Goal: Task Accomplishment & Management: Manage account settings

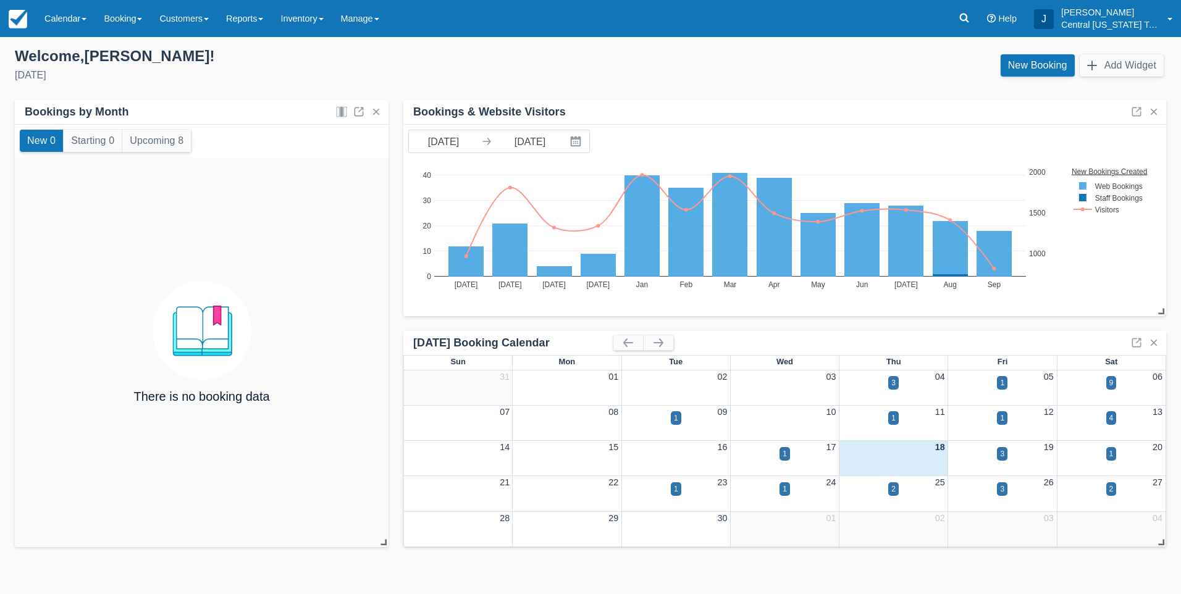
click at [658, 77] on div "New Booking Add Widget" at bounding box center [884, 68] width 586 height 33
click at [69, 23] on link "Calendar" at bounding box center [65, 18] width 59 height 37
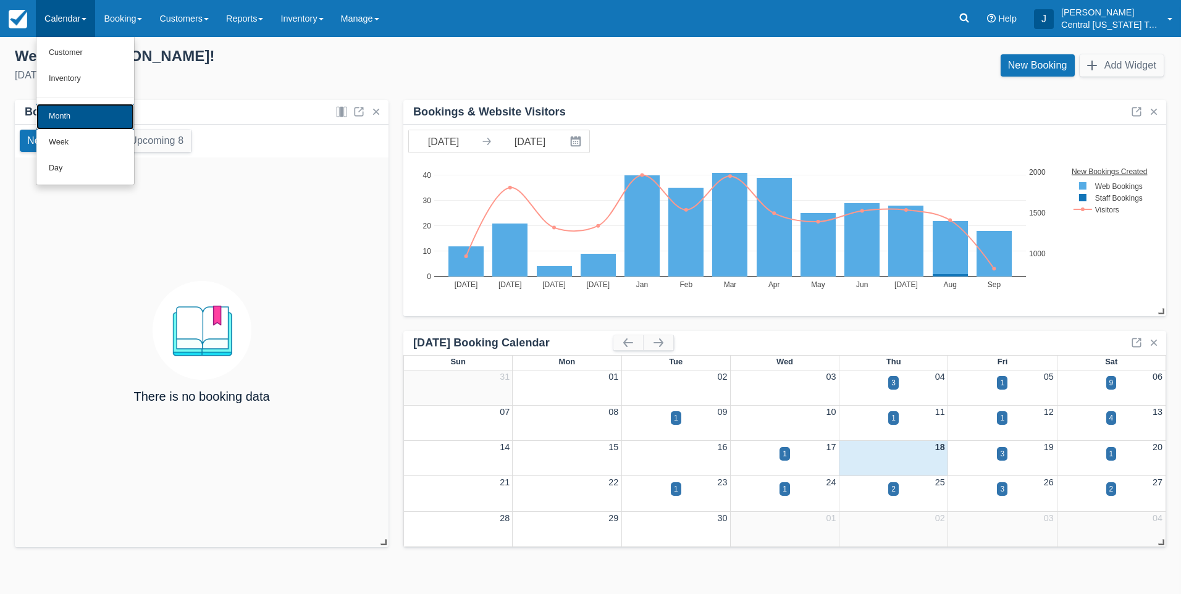
click at [74, 110] on link "Month" at bounding box center [85, 117] width 98 height 26
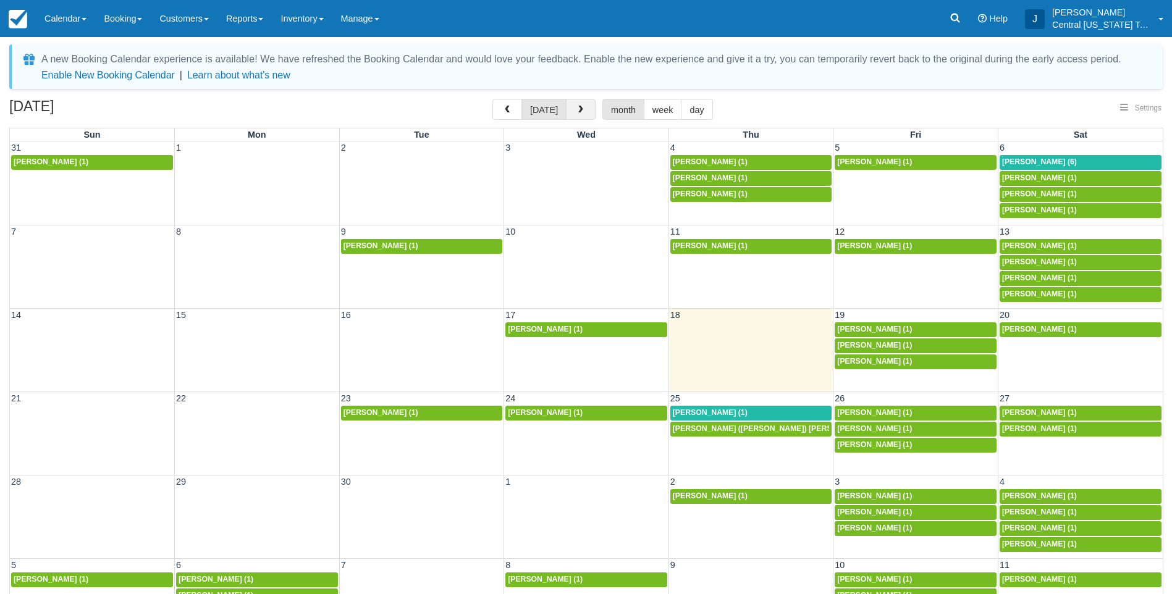
click at [581, 110] on span "button" at bounding box center [580, 110] width 9 height 9
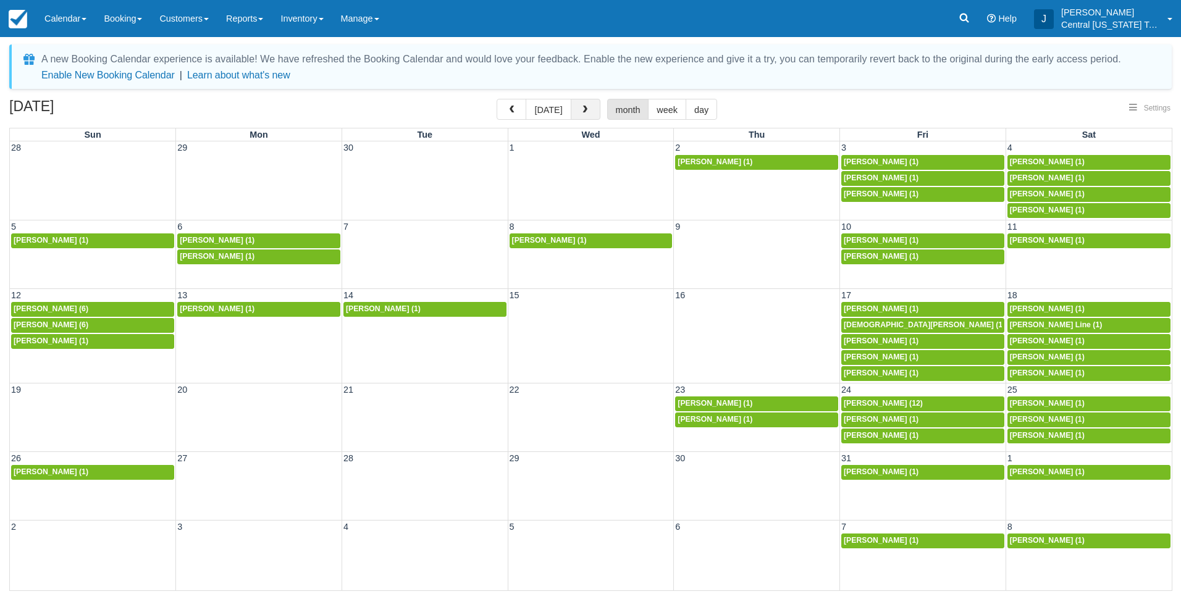
click at [581, 110] on span "button" at bounding box center [585, 110] width 9 height 9
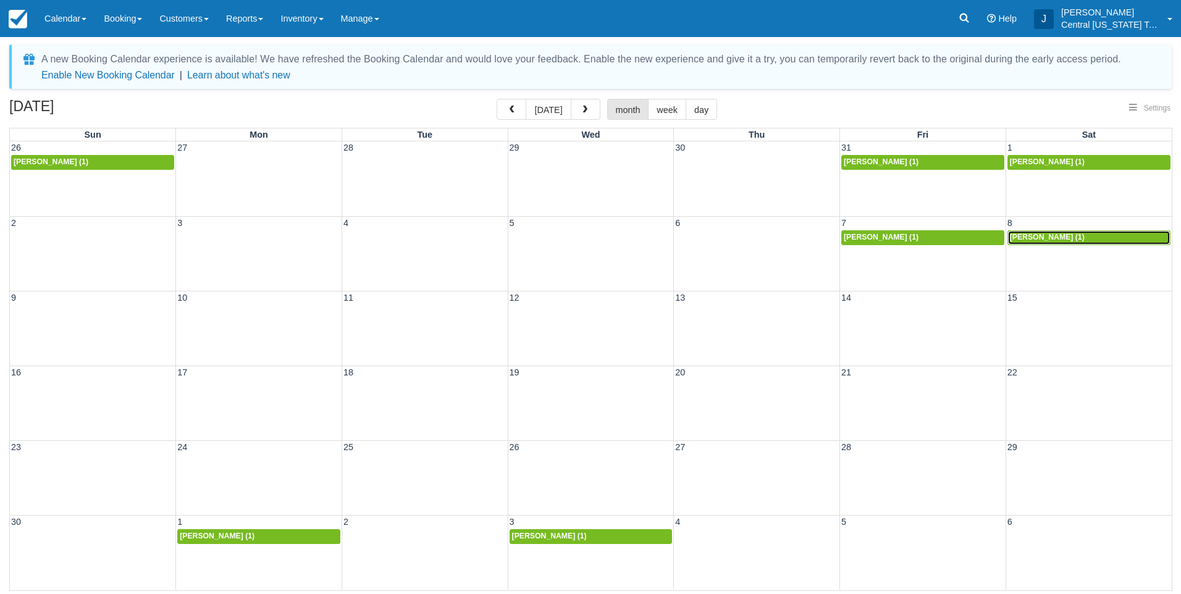
click at [1034, 240] on span "Ryan Heining (1)" at bounding box center [1047, 237] width 75 height 9
